Goal: Transaction & Acquisition: Purchase product/service

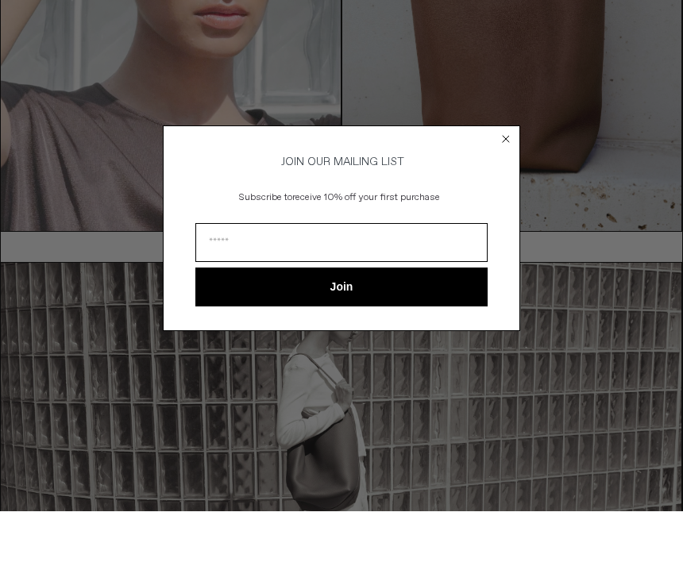
scroll to position [214, 0]
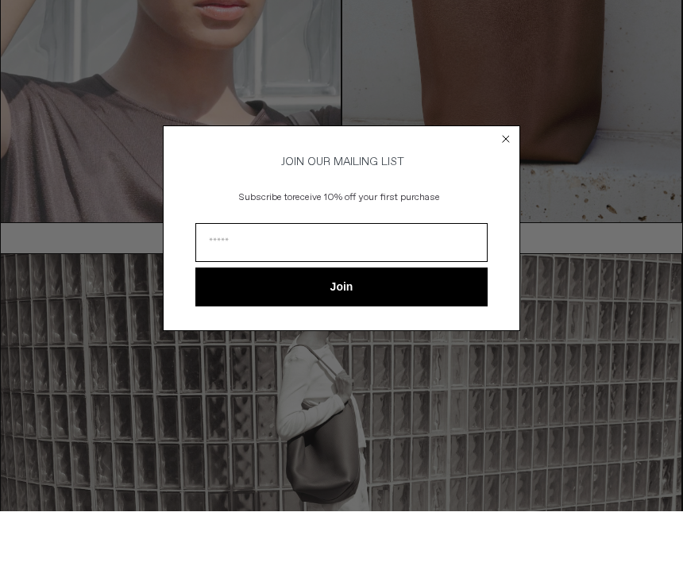
click at [520, 164] on div "Close dialog JOIN OUR MAILING LIST Subscribe to receive 10% off your first purc…" at bounding box center [341, 282] width 389 height 237
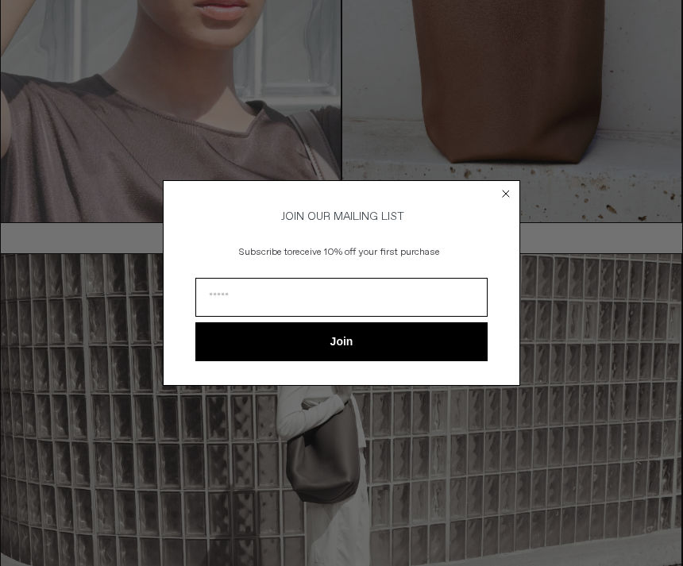
click at [514, 161] on div "Close dialog JOIN OUR MAILING LIST Subscribe to receive 10% off your first purc…" at bounding box center [341, 283] width 683 height 566
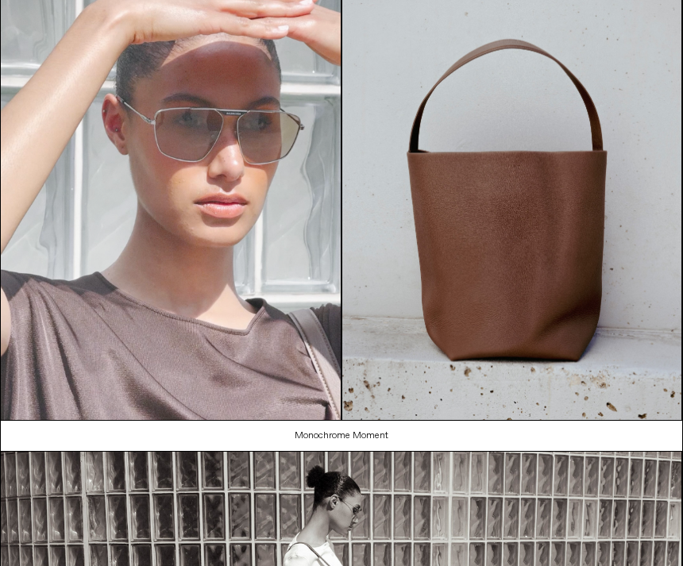
scroll to position [0, 0]
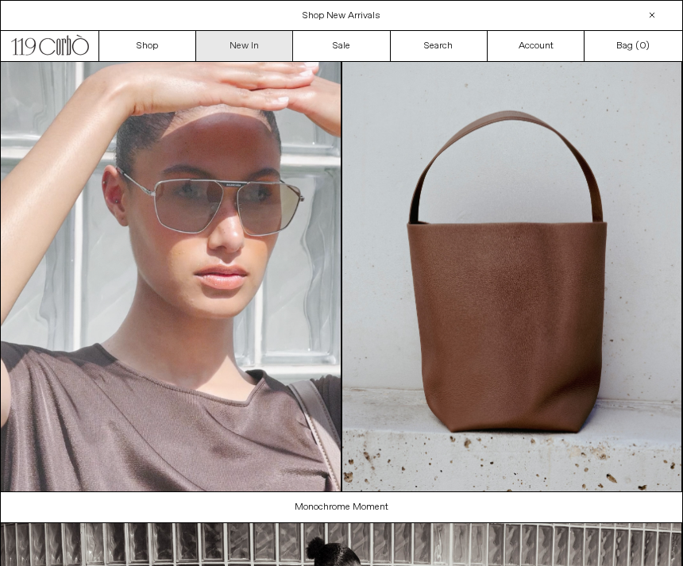
click at [267, 48] on link "New In" at bounding box center [244, 46] width 97 height 30
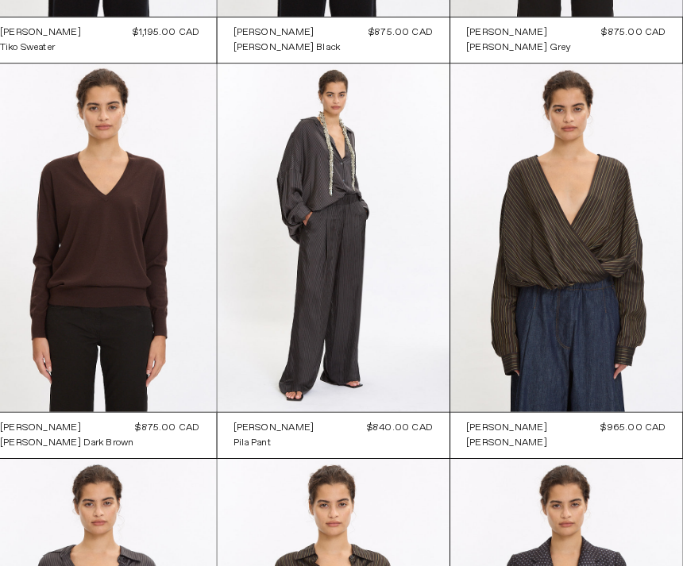
scroll to position [1187, 0]
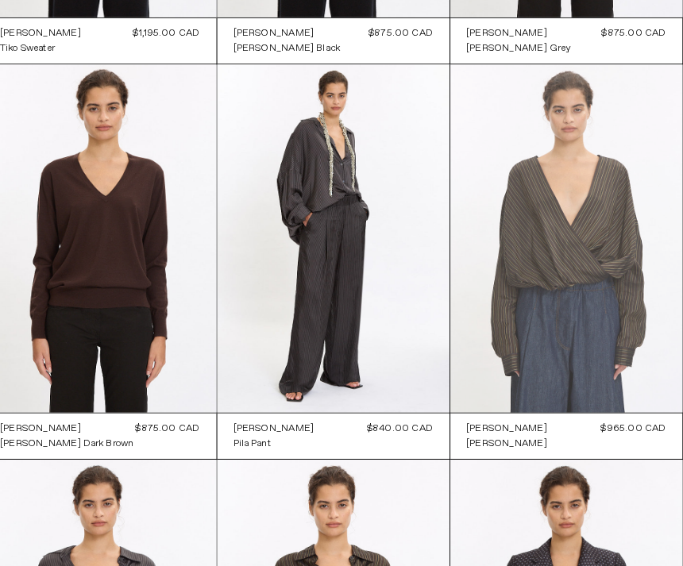
click at [510, 221] on at bounding box center [569, 233] width 226 height 340
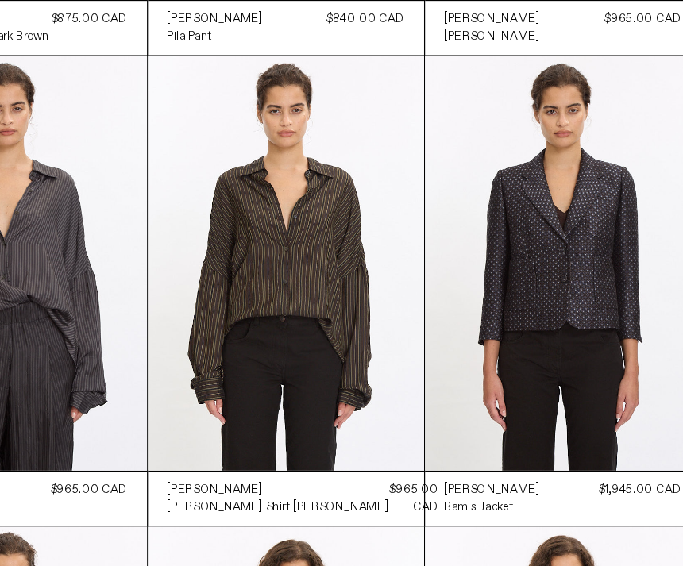
scroll to position [1586, 0]
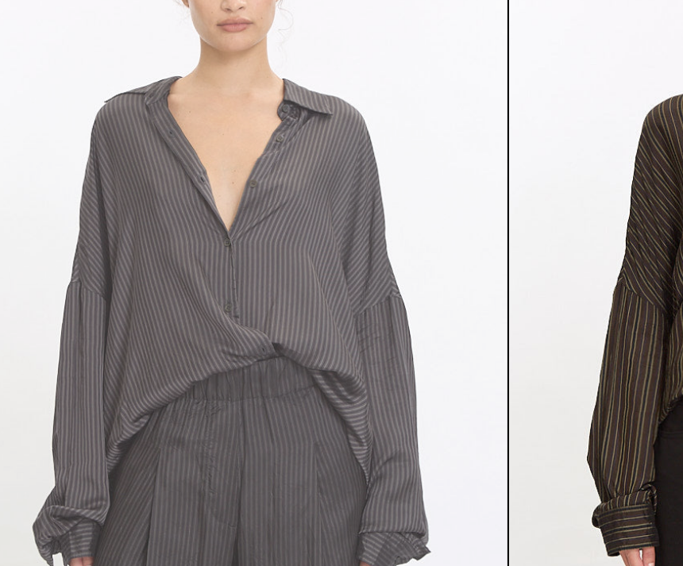
click at [63, 52] on at bounding box center [115, 218] width 226 height 340
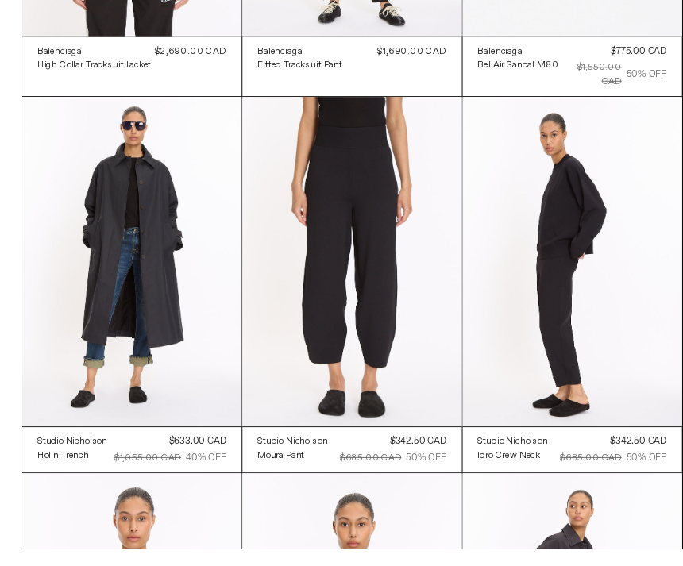
scroll to position [19369, 0]
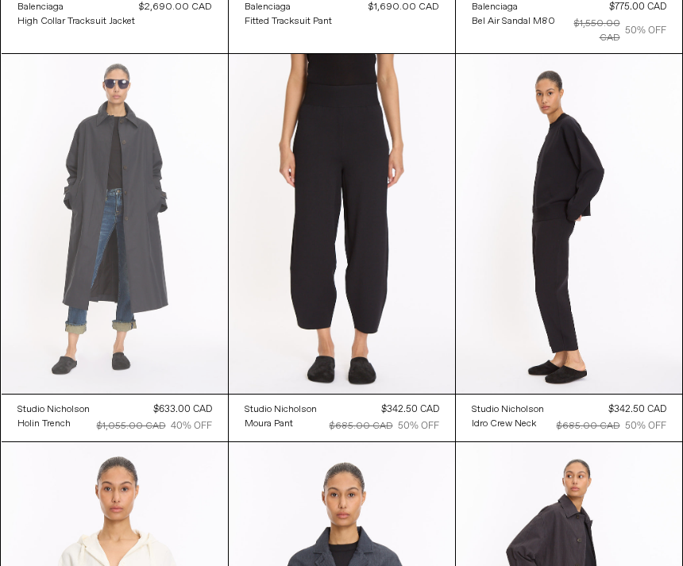
click at [76, 209] on at bounding box center [115, 224] width 226 height 340
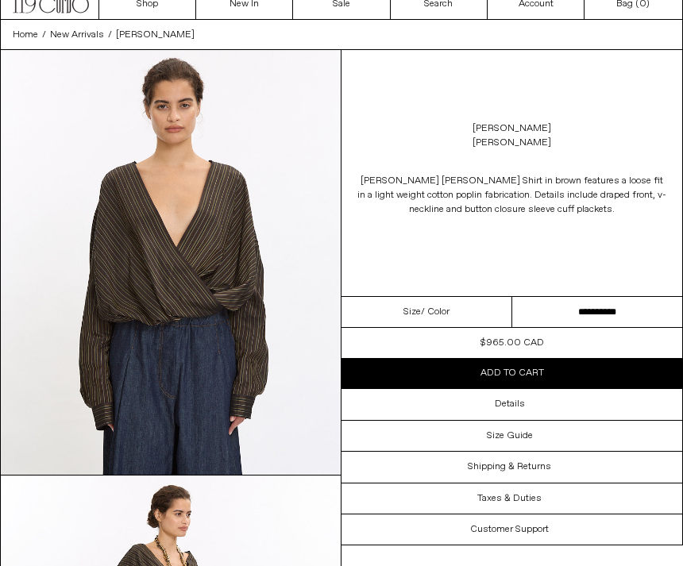
scroll to position [43, 0]
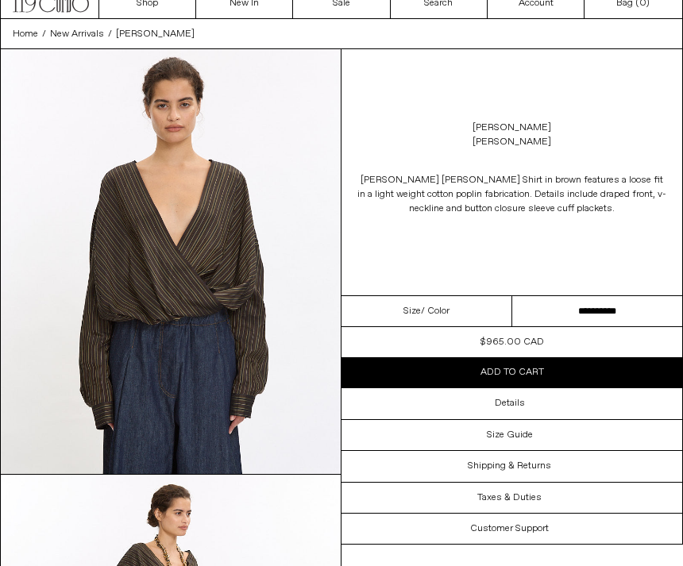
click at [535, 307] on select "**********" at bounding box center [597, 311] width 171 height 31
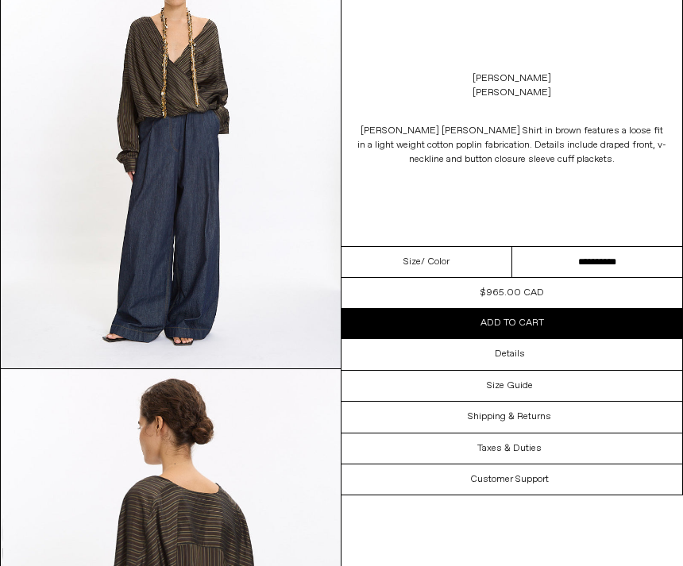
scroll to position [1423, 0]
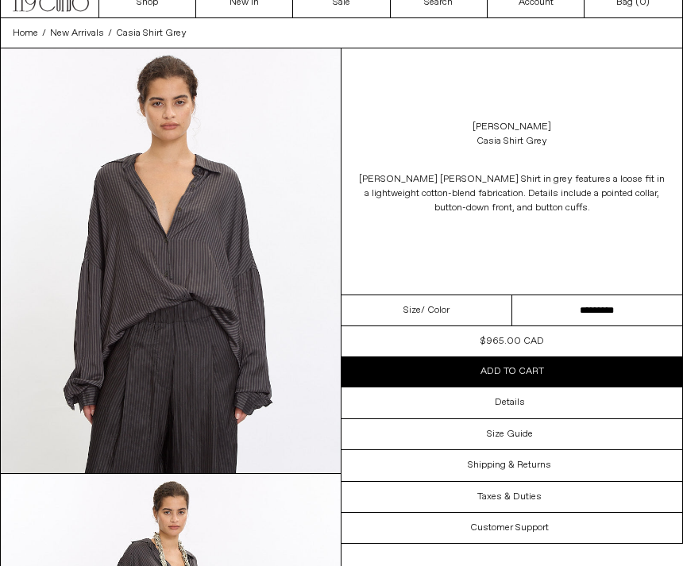
scroll to position [47, 0]
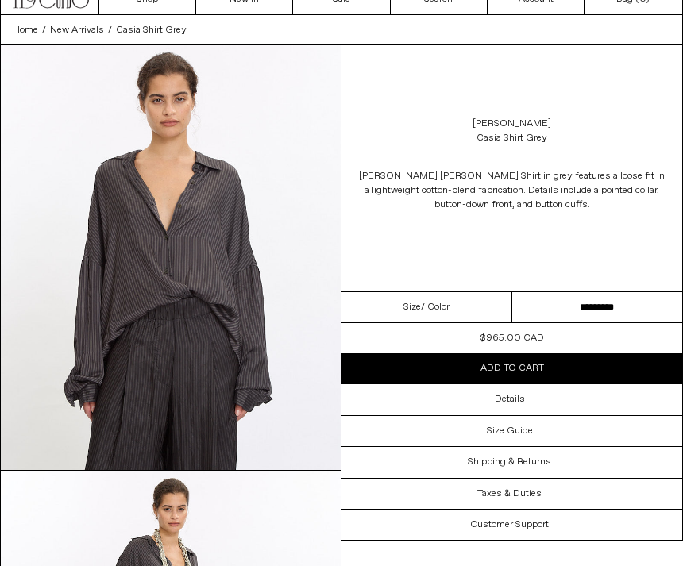
click at [443, 303] on span "/ Color" at bounding box center [435, 307] width 29 height 14
click at [567, 303] on select "**********" at bounding box center [597, 307] width 171 height 31
select select "**********"
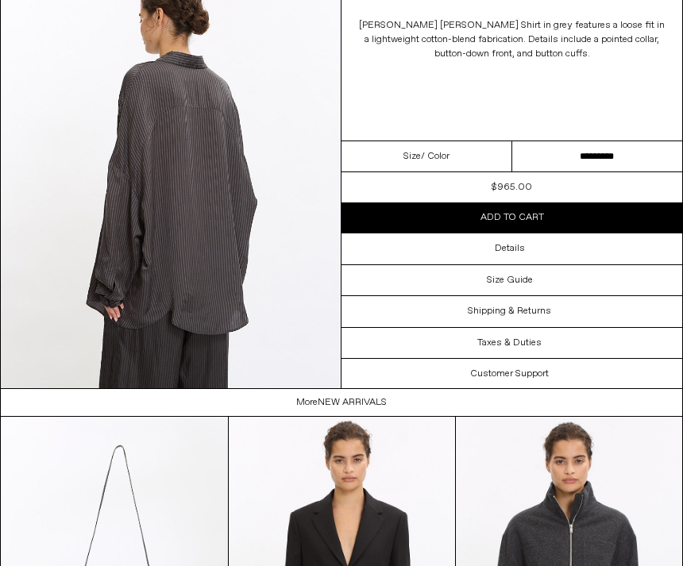
scroll to position [1831, 0]
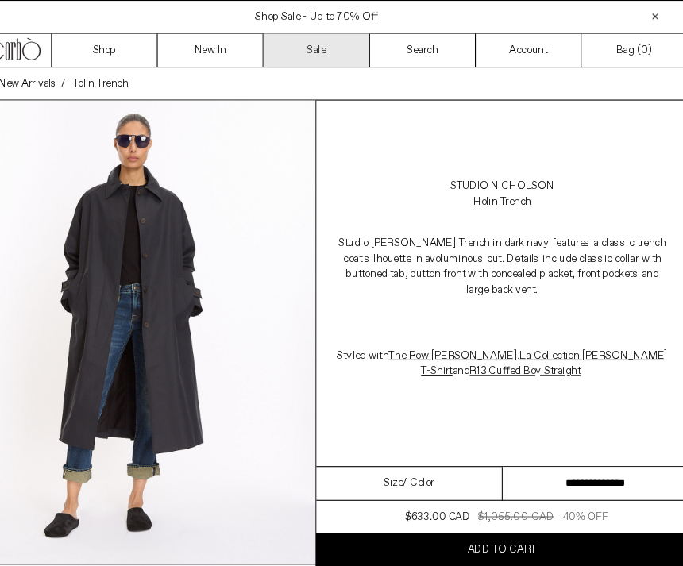
click at [293, 42] on link "Sale" at bounding box center [341, 46] width 97 height 30
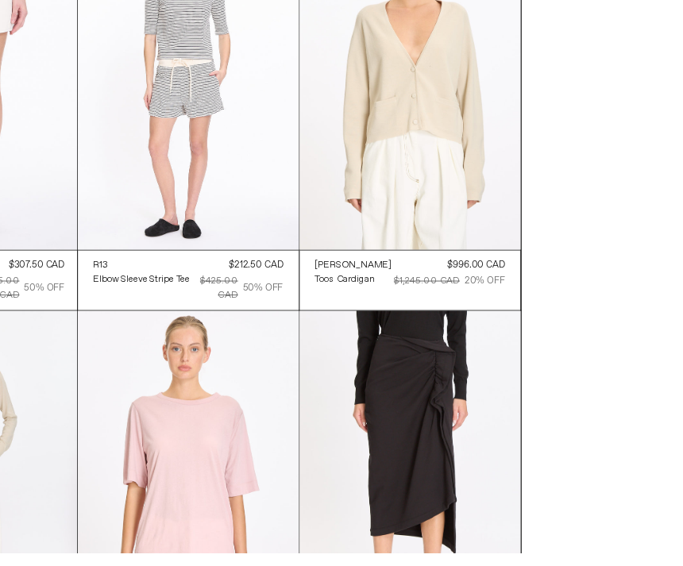
scroll to position [7802, 17]
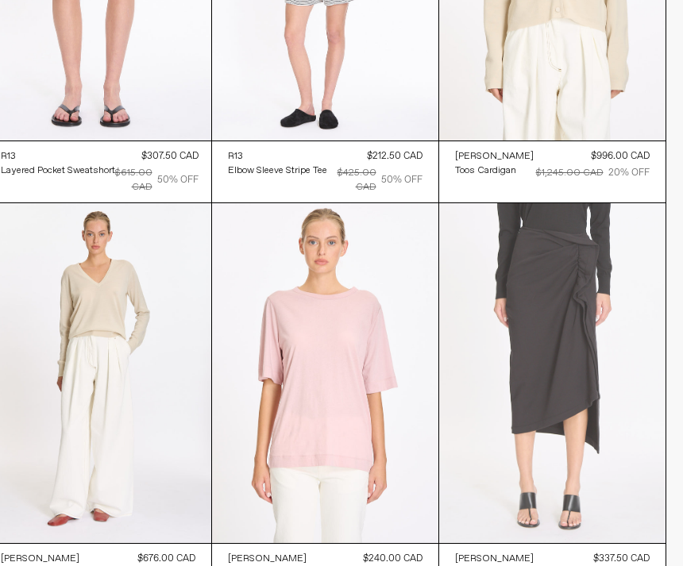
click at [506, 285] on at bounding box center [552, 373] width 226 height 340
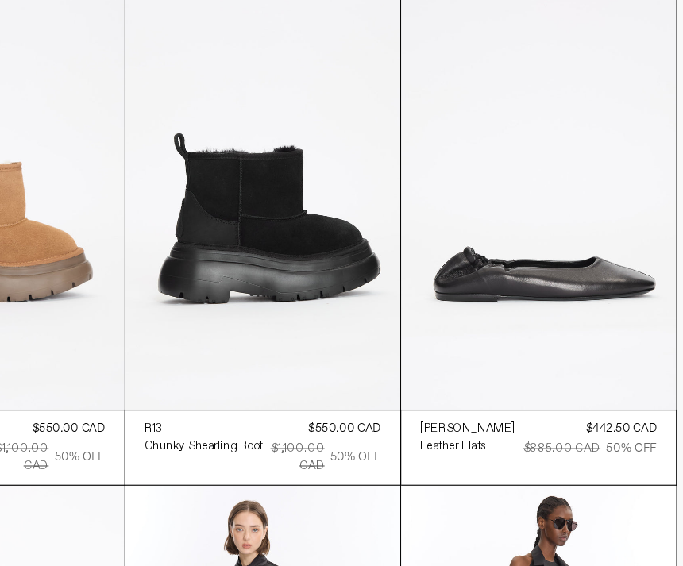
scroll to position [15545, 17]
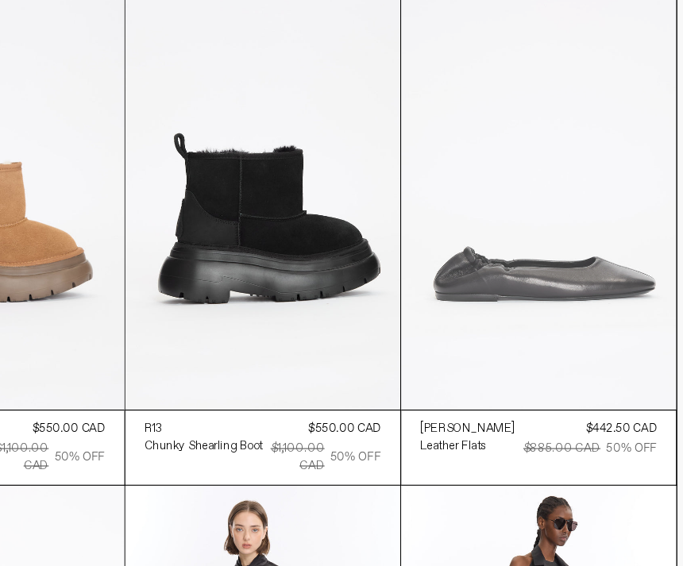
click at [468, 94] on at bounding box center [552, 168] width 226 height 340
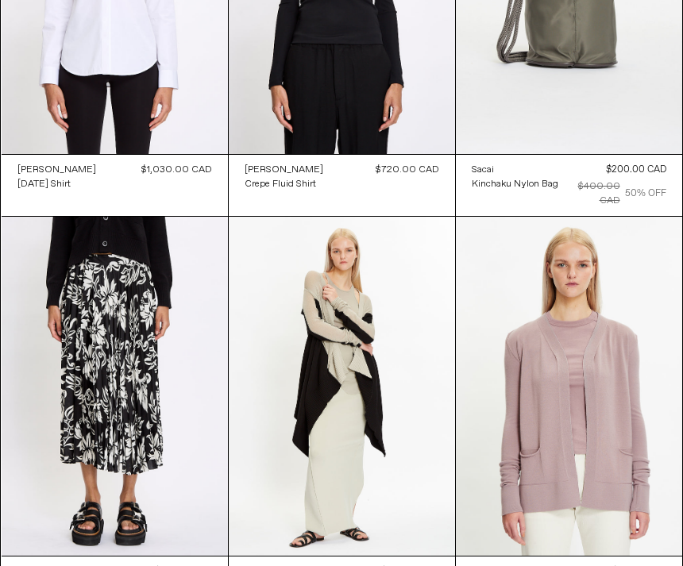
scroll to position [24115, 0]
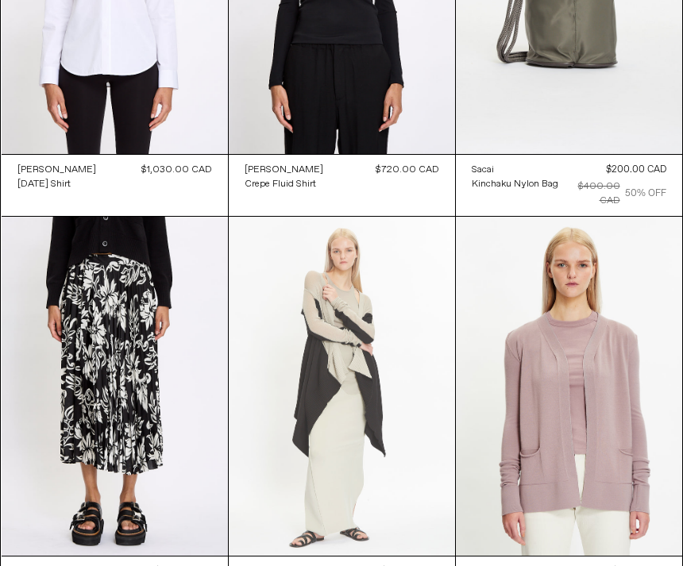
click at [312, 217] on at bounding box center [342, 387] width 226 height 340
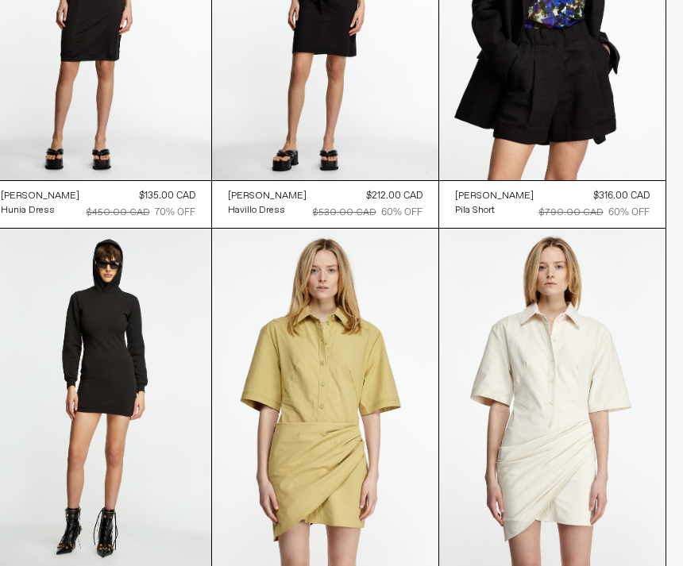
scroll to position [30437, 17]
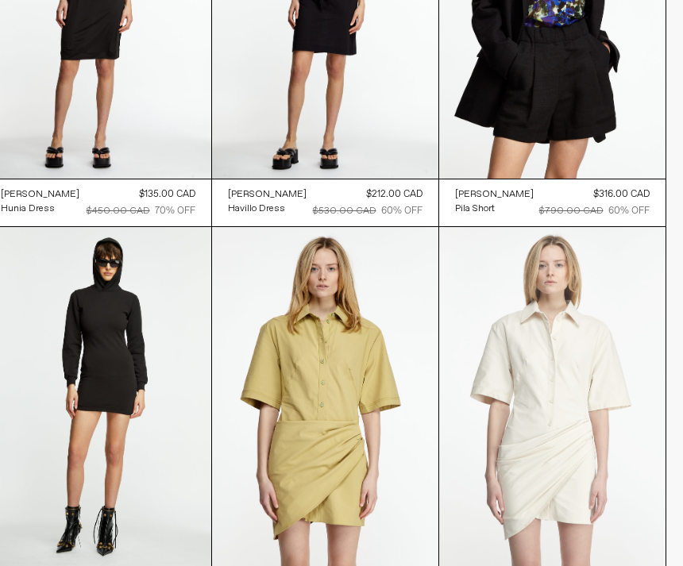
click at [520, 227] on at bounding box center [552, 397] width 226 height 340
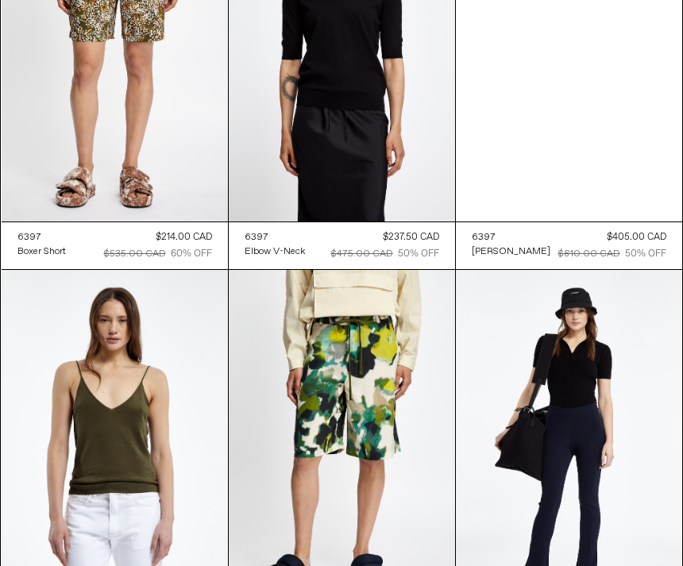
scroll to position [34344, 0]
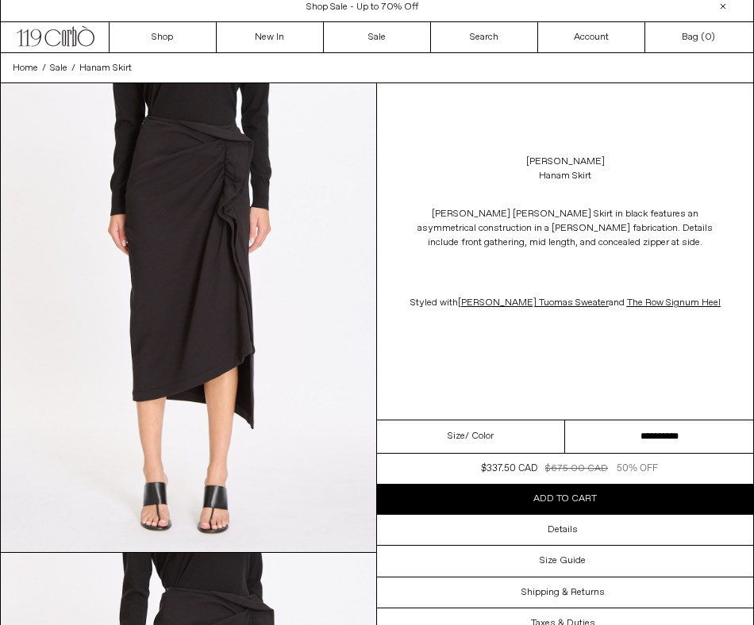
scroll to position [7, 0]
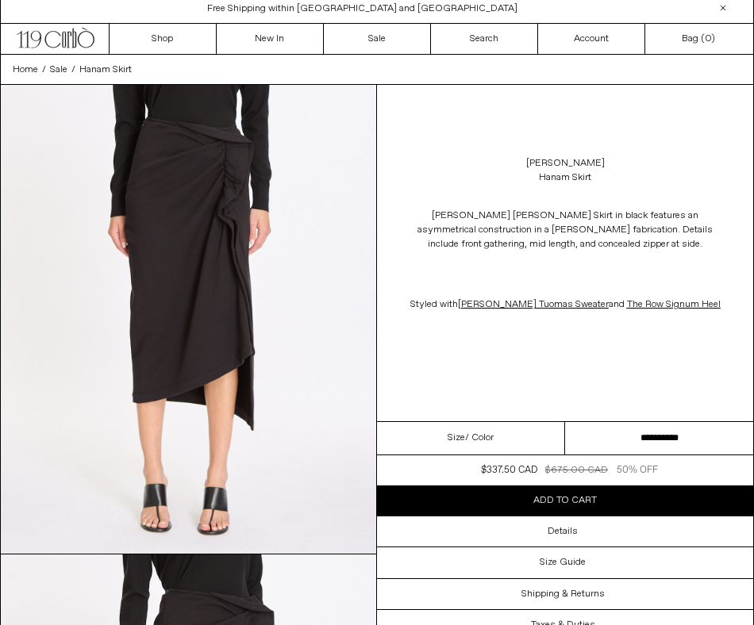
click at [702, 446] on select "**********" at bounding box center [659, 438] width 188 height 33
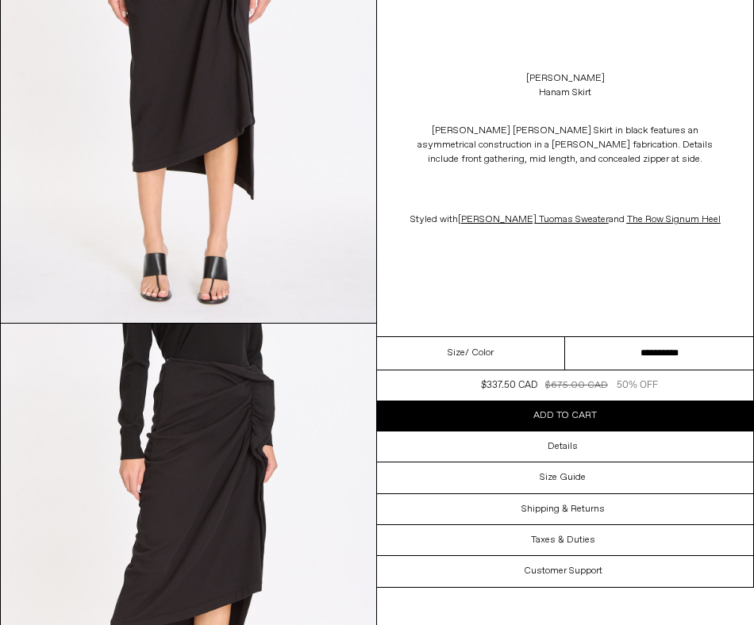
scroll to position [148, 0]
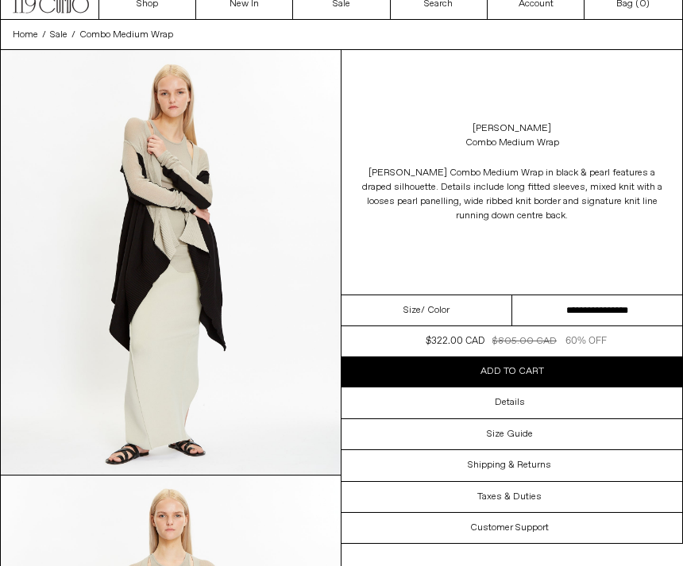
scroll to position [41, 0]
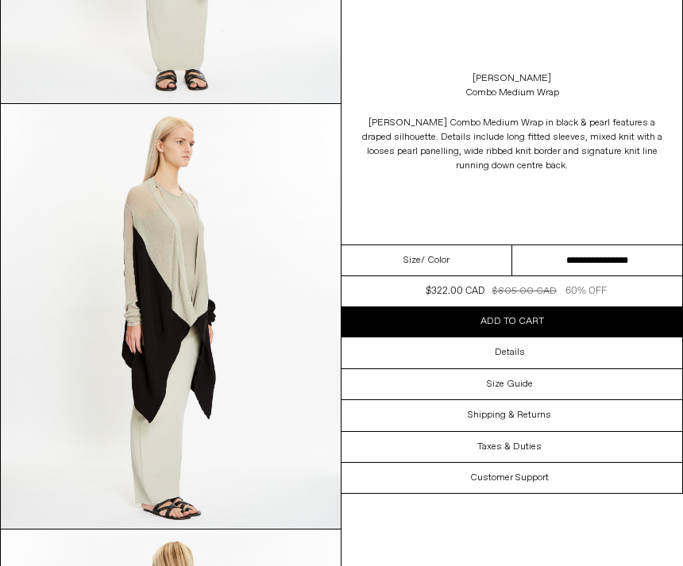
scroll to position [838, 0]
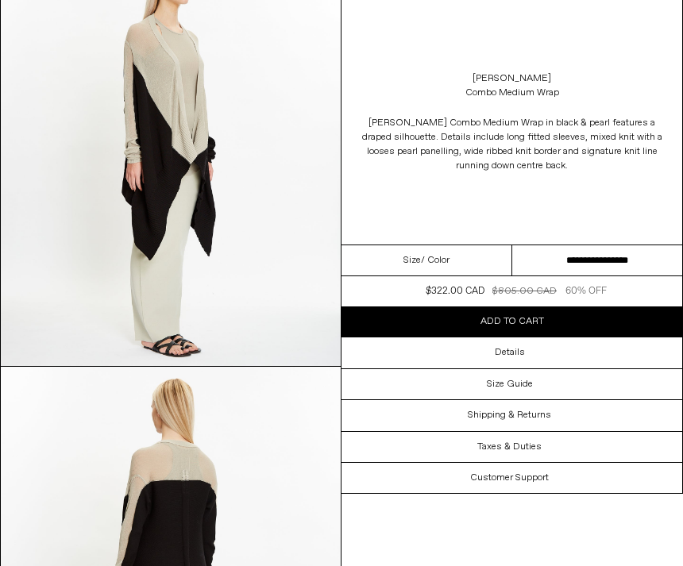
scroll to position [1002, 0]
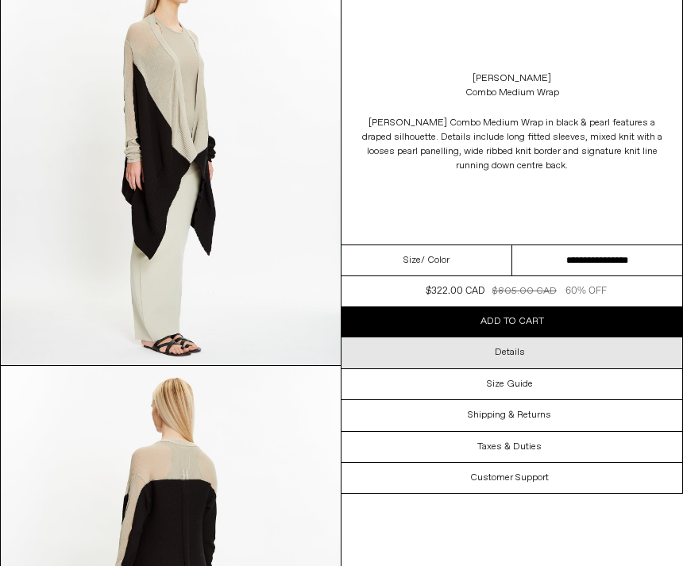
click at [540, 349] on div "Details" at bounding box center [511, 352] width 341 height 30
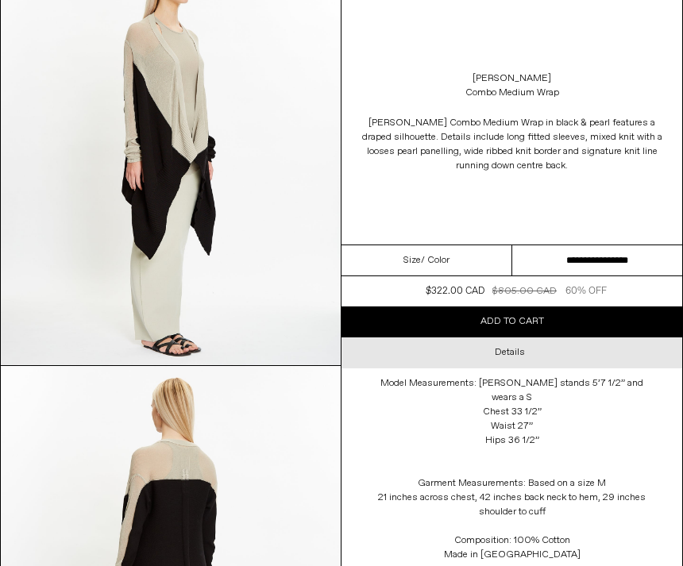
scroll to position [1005, 0]
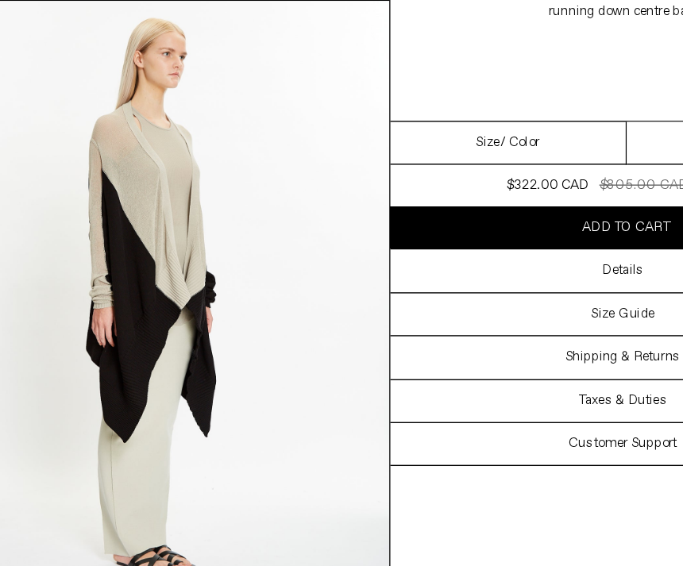
scroll to position [784, 0]
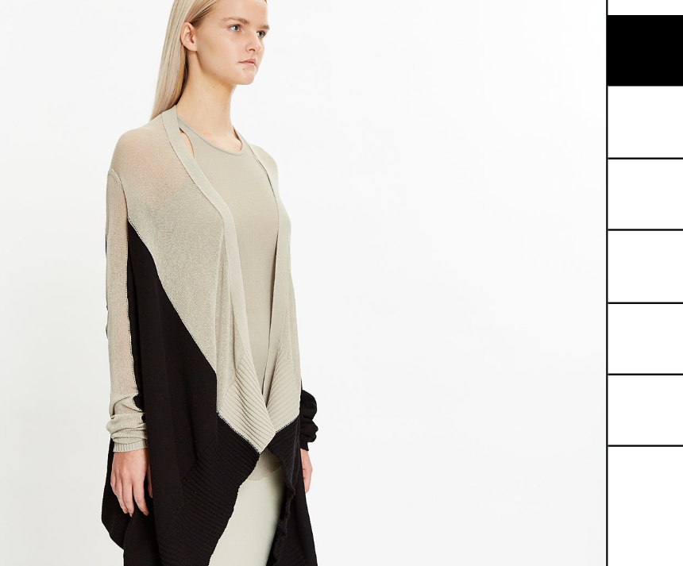
scroll to position [671, 0]
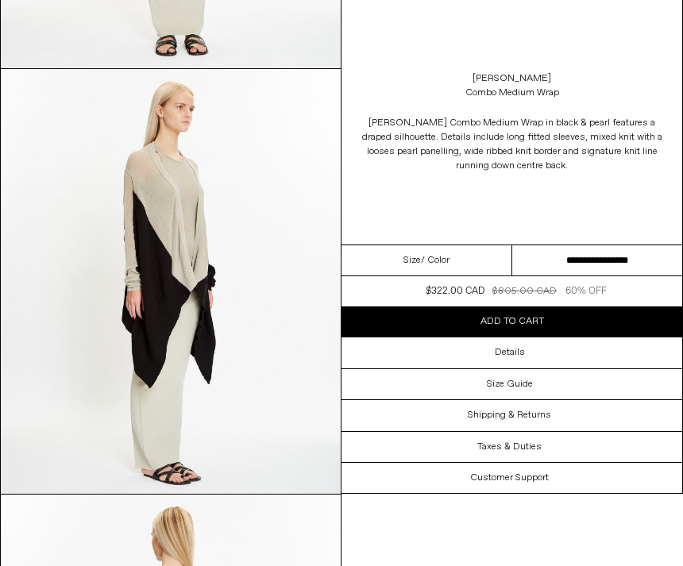
scroll to position [860, 0]
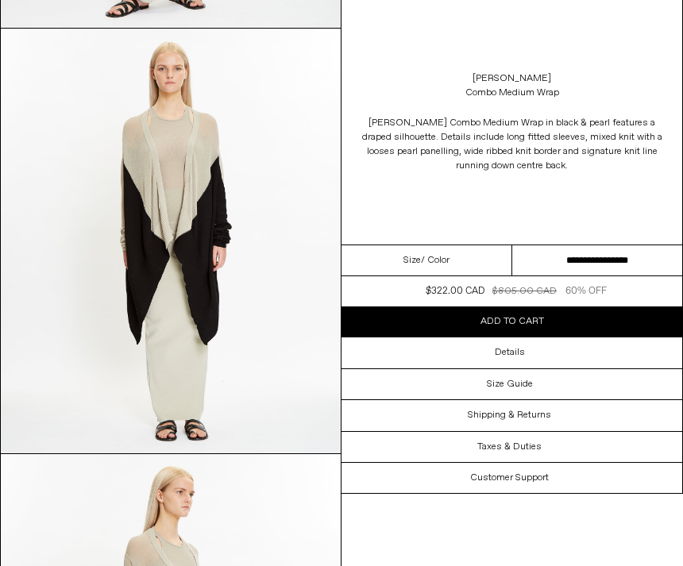
scroll to position [472, 0]
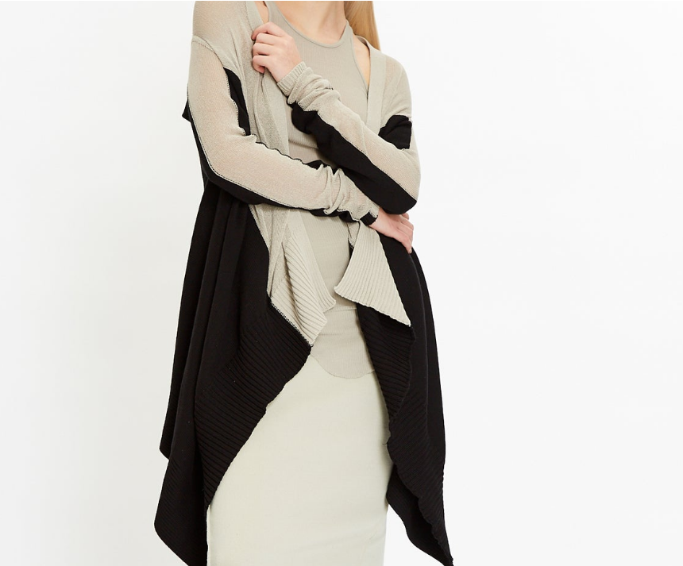
scroll to position [168, 0]
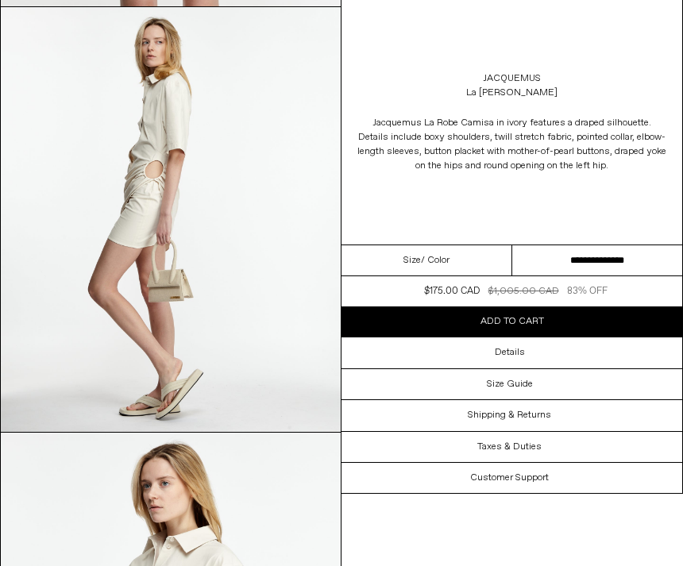
scroll to position [431, 0]
